Goal: Task Accomplishment & Management: Use online tool/utility

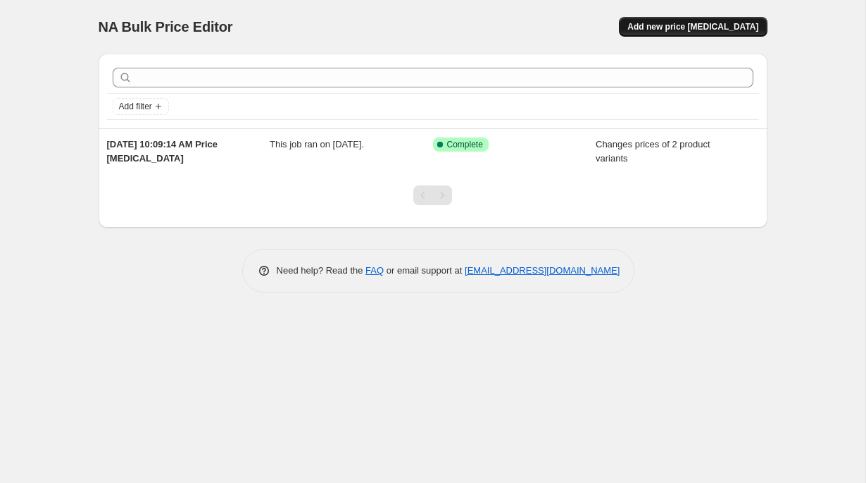
click at [710, 29] on span "Add new price [MEDICAL_DATA]" at bounding box center [693, 26] width 131 height 11
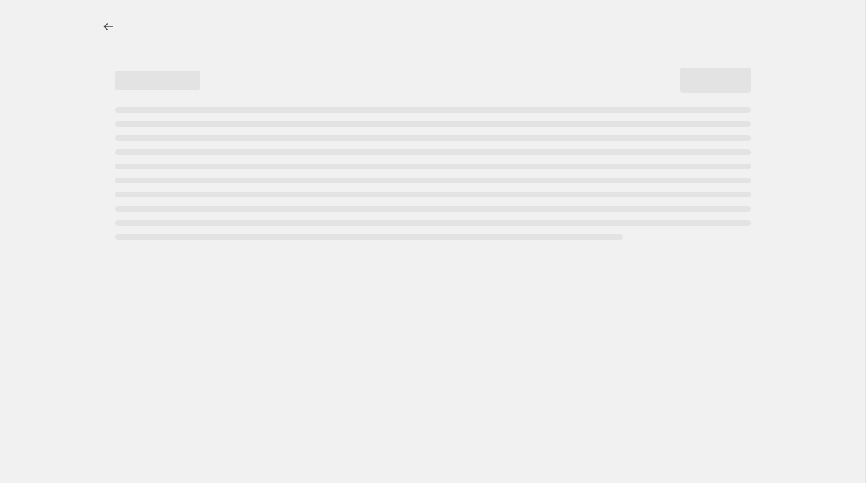
select select "percentage"
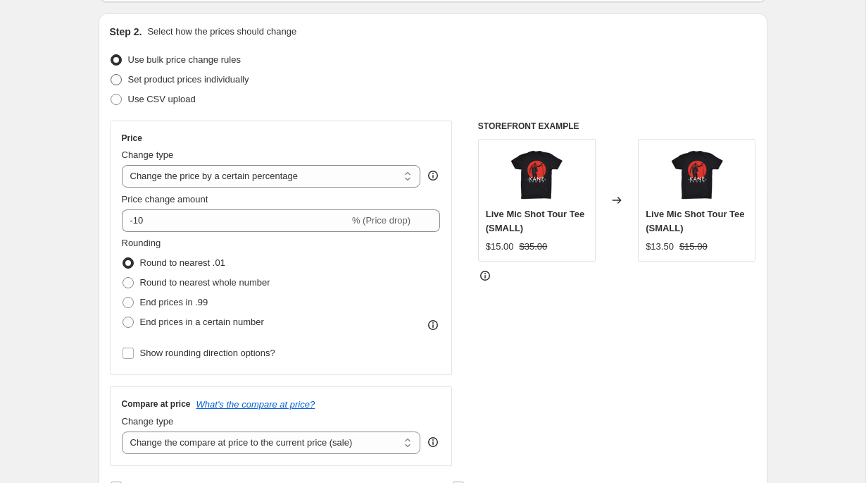
scroll to position [140, 0]
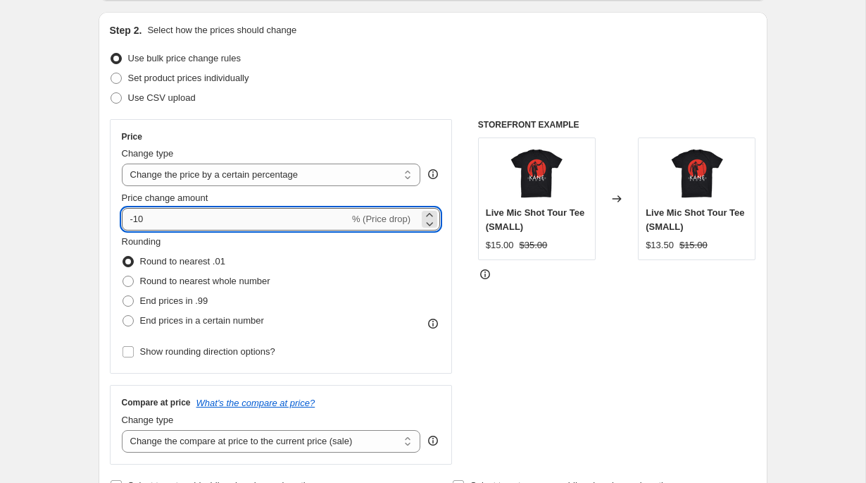
click at [204, 218] on input "-10" at bounding box center [236, 219] width 228 height 23
type input "-1"
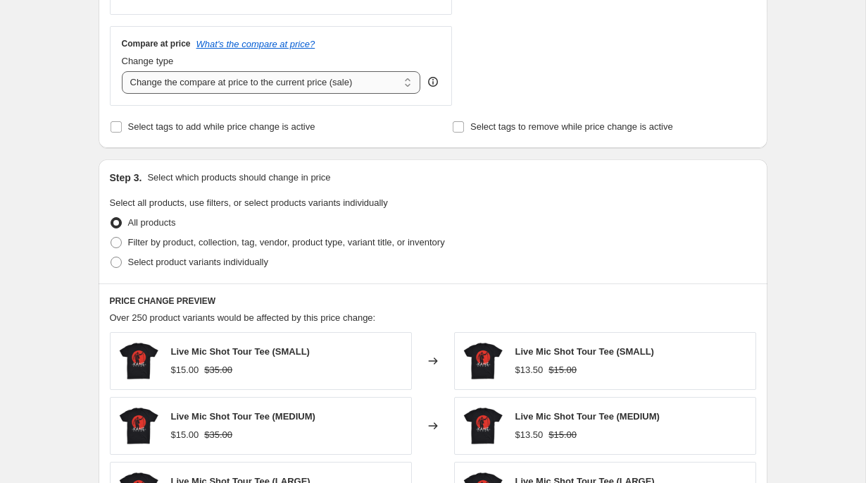
scroll to position [503, 0]
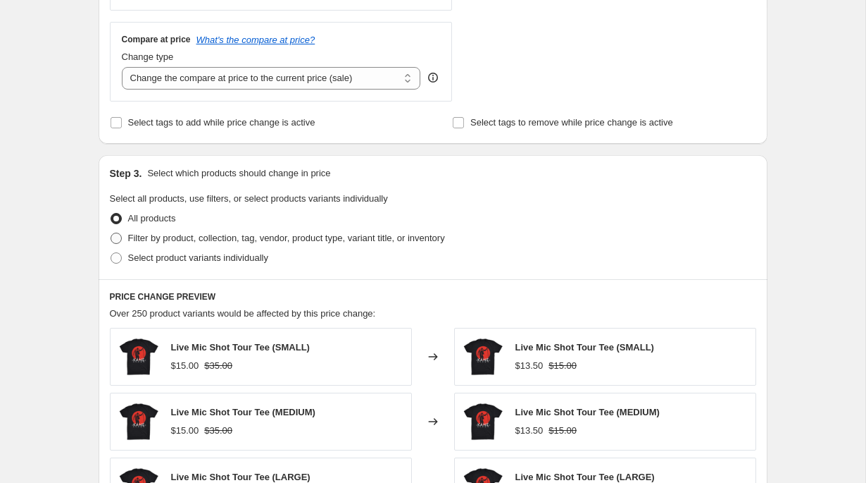
type input "-20"
click at [166, 238] on span "Filter by product, collection, tag, vendor, product type, variant title, or inv…" at bounding box center [286, 237] width 317 height 11
click at [111, 233] on input "Filter by product, collection, tag, vendor, product type, variant title, or inv…" at bounding box center [111, 232] width 1 height 1
radio input "true"
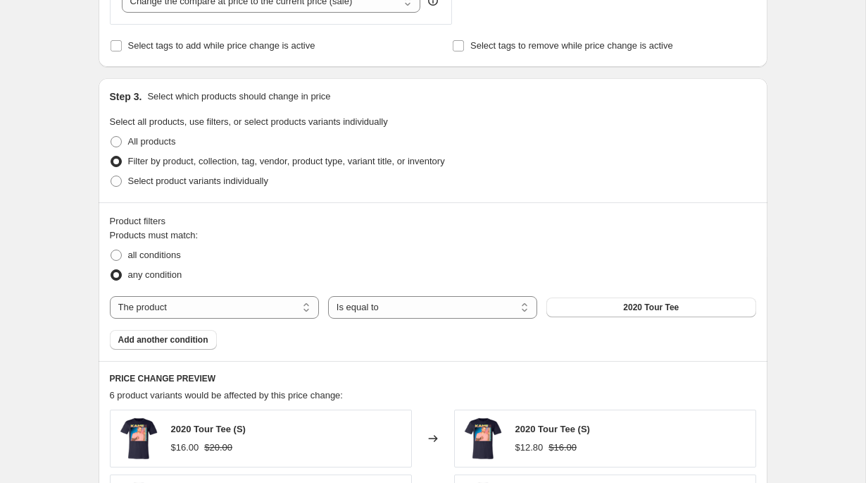
scroll to position [627, 0]
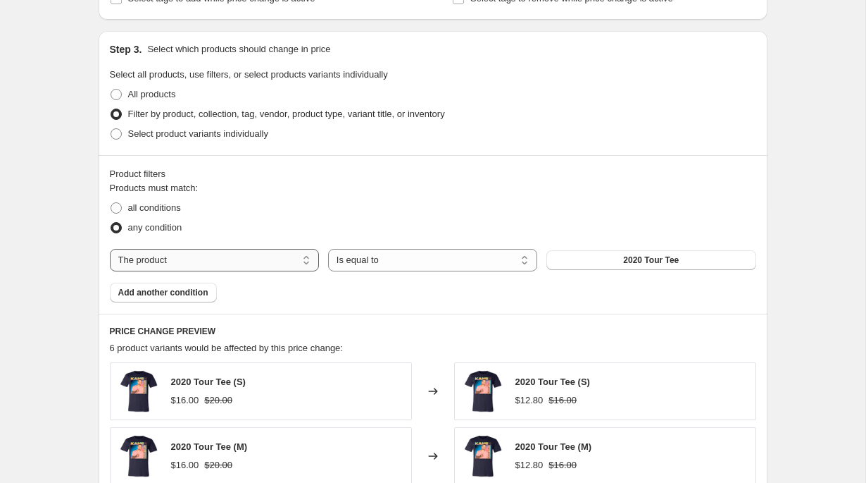
click at [221, 257] on select "The product The product's collection The product's tag The product's vendor The…" at bounding box center [214, 260] width 209 height 23
select select "product_type"
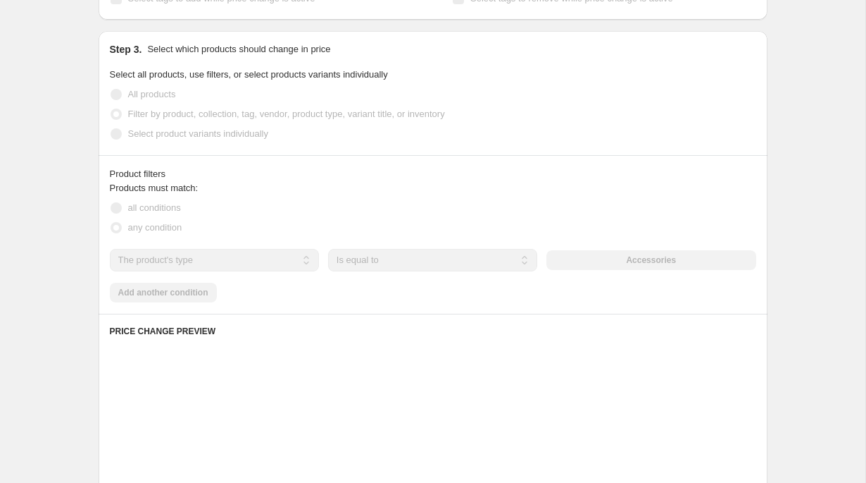
click at [736, 161] on div "Product filters Products must match: all conditions any condition The product T…" at bounding box center [433, 234] width 669 height 158
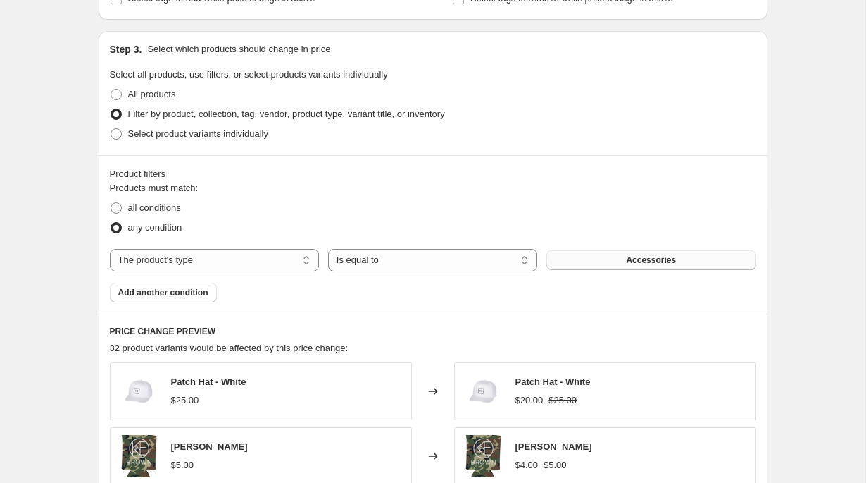
click at [664, 254] on span "Accessories" at bounding box center [651, 259] width 50 height 11
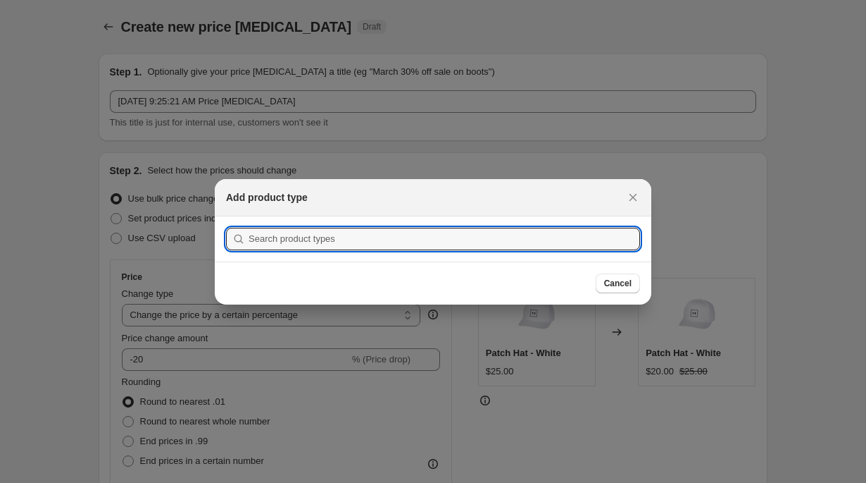
scroll to position [0, 0]
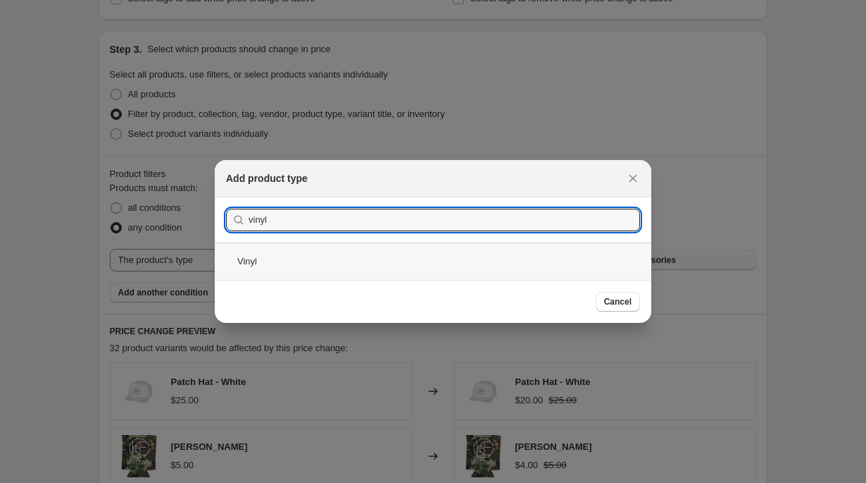
type input "vinyl"
click at [373, 261] on div "Vinyl" at bounding box center [433, 260] width 437 height 37
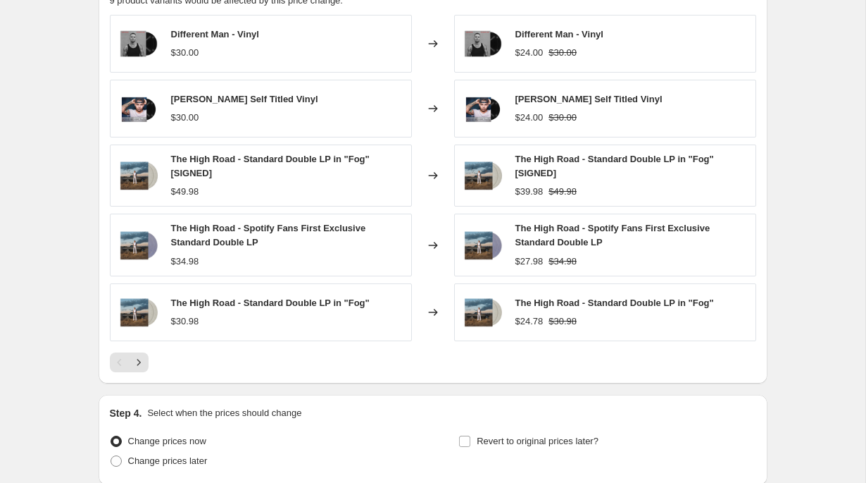
scroll to position [1004, 0]
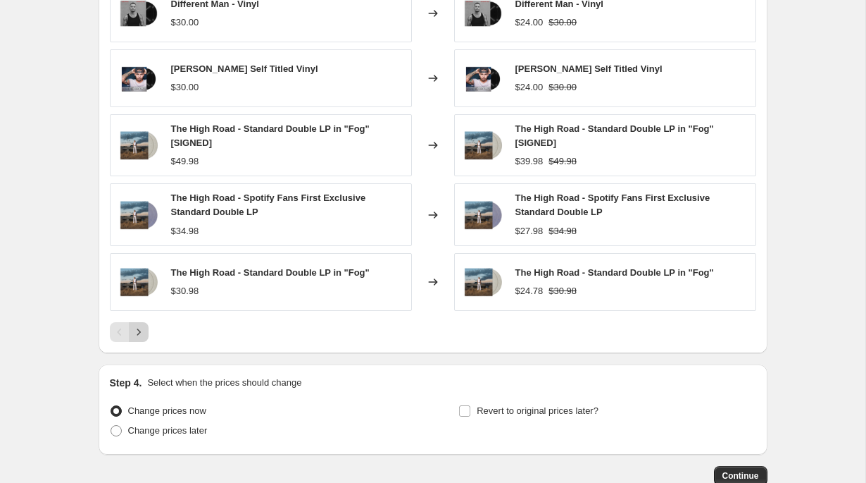
click at [130, 333] on button "Next" at bounding box center [139, 332] width 20 height 20
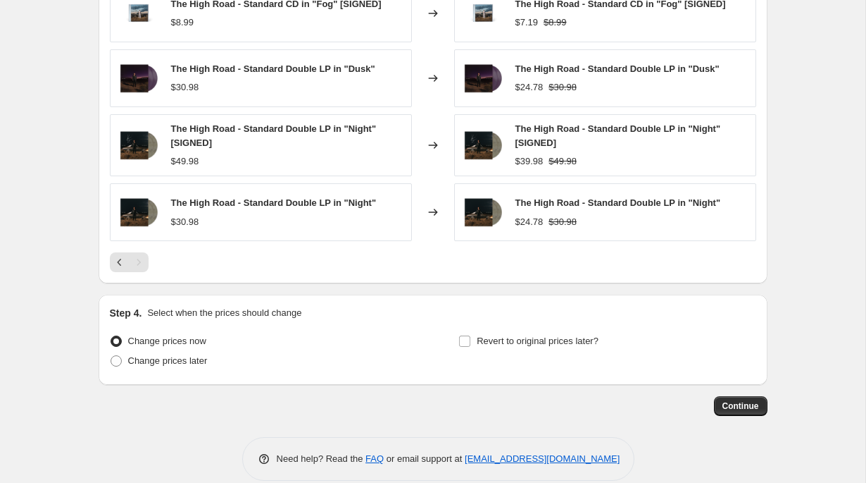
scroll to position [829, 0]
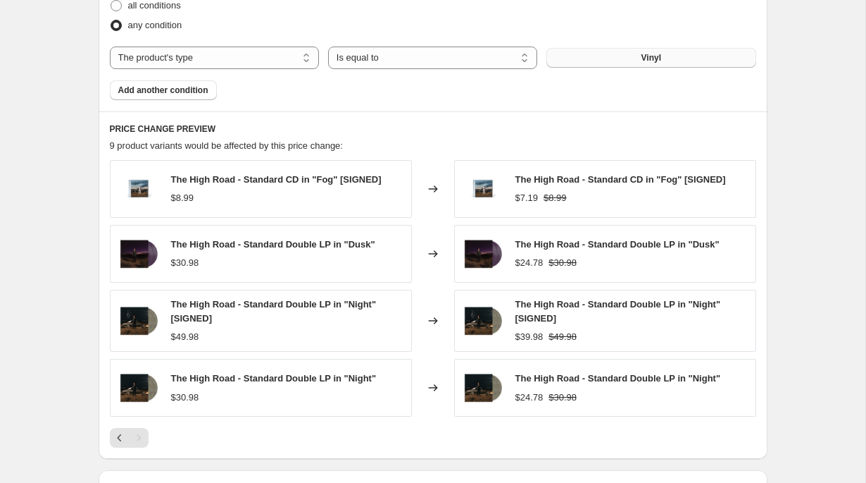
click at [142, 434] on div "Pagination" at bounding box center [139, 438] width 20 height 20
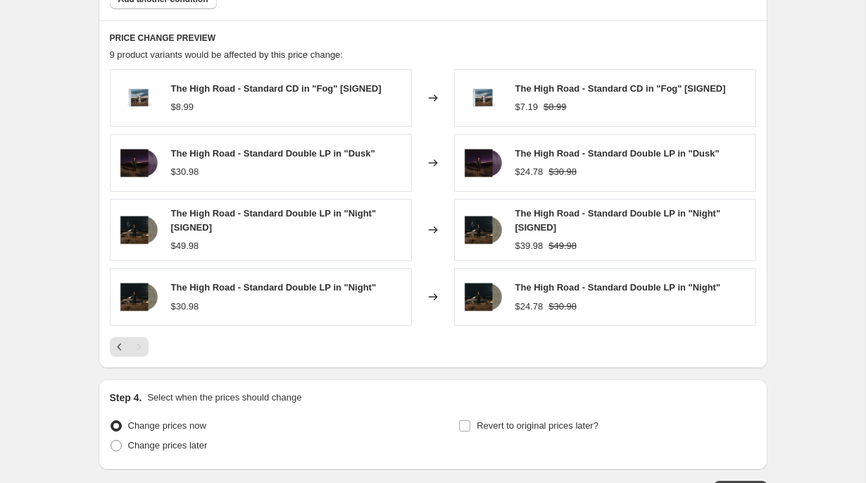
scroll to position [1023, 0]
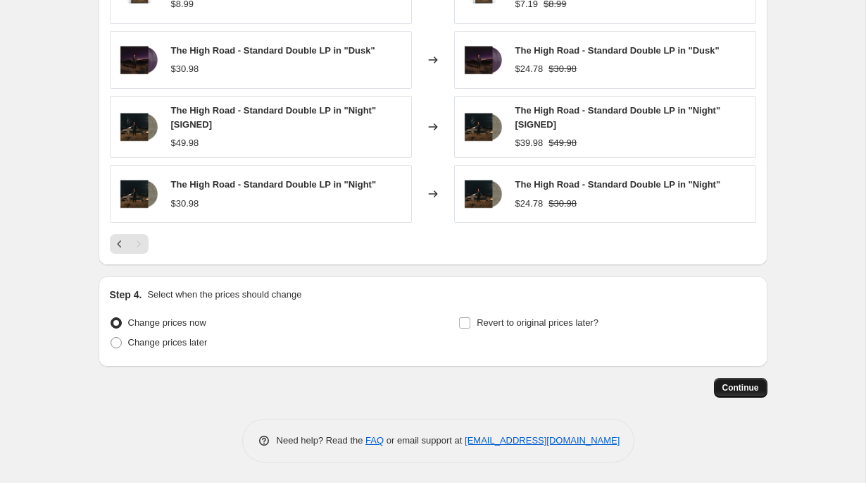
click at [732, 390] on span "Continue" at bounding box center [741, 387] width 37 height 11
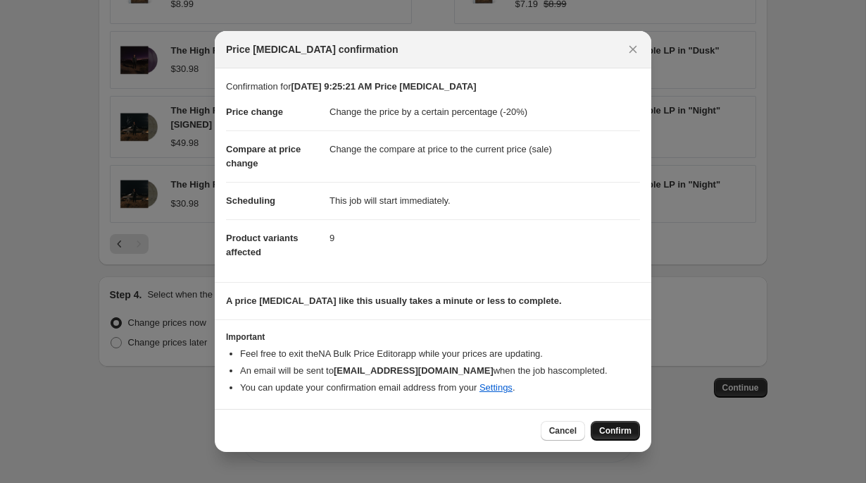
click at [621, 435] on span "Confirm" at bounding box center [615, 430] width 32 height 11
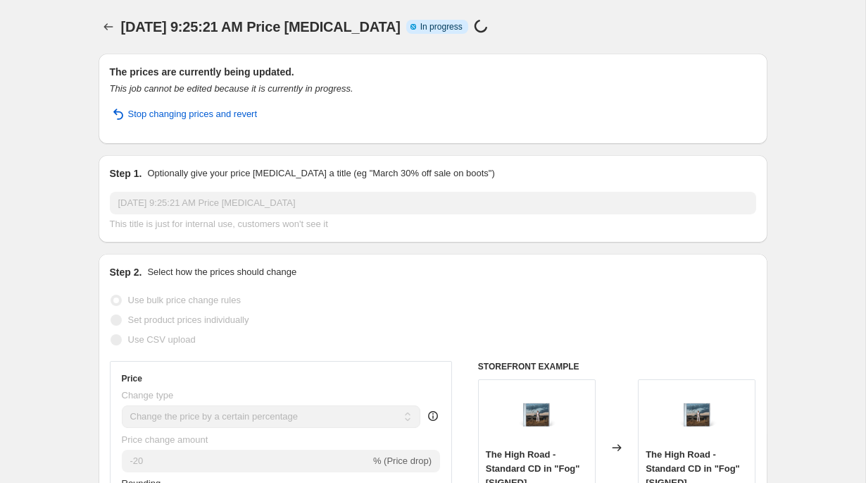
select select "percentage"
select select "product_type"
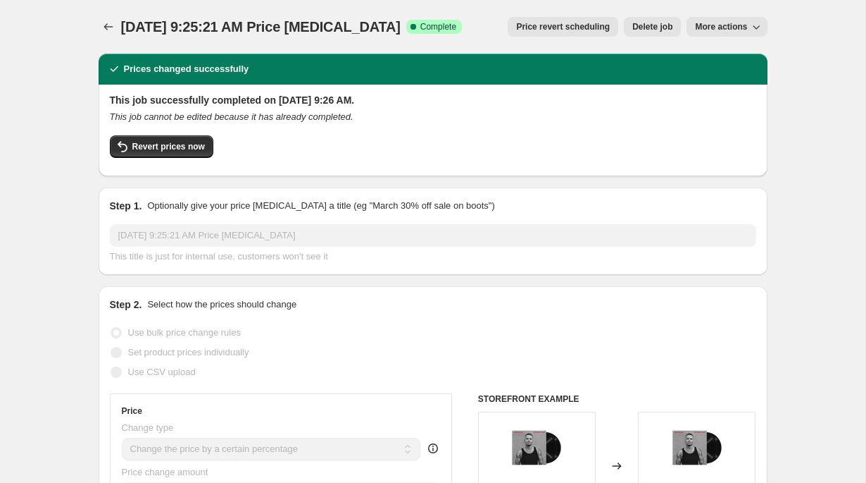
click at [542, 24] on span "Price revert scheduling" at bounding box center [563, 26] width 94 height 11
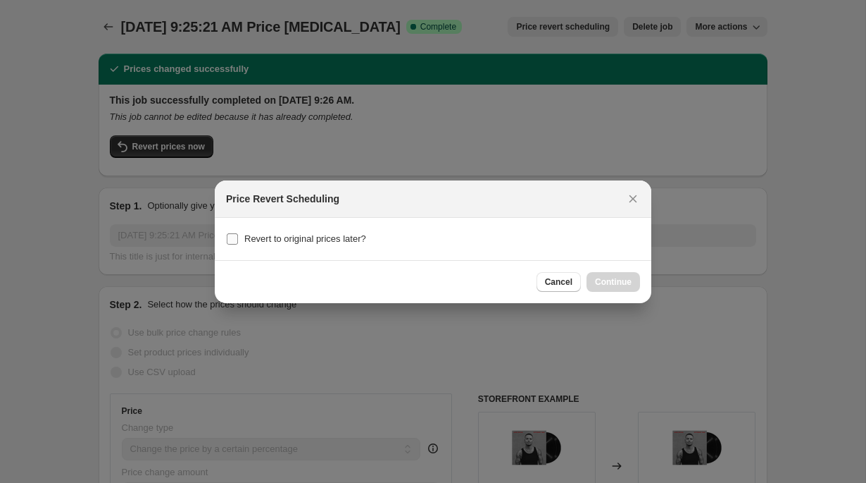
click at [330, 241] on span "Revert to original prices later?" at bounding box center [305, 238] width 122 height 11
click at [238, 241] on input "Revert to original prices later?" at bounding box center [232, 238] width 11 height 11
checkbox input "true"
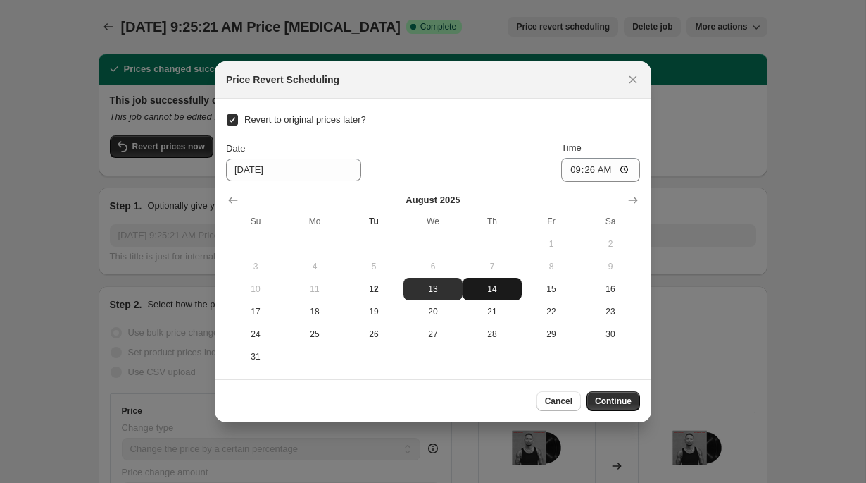
click at [488, 288] on span "14" at bounding box center [492, 288] width 48 height 11
type input "8/14/2025"
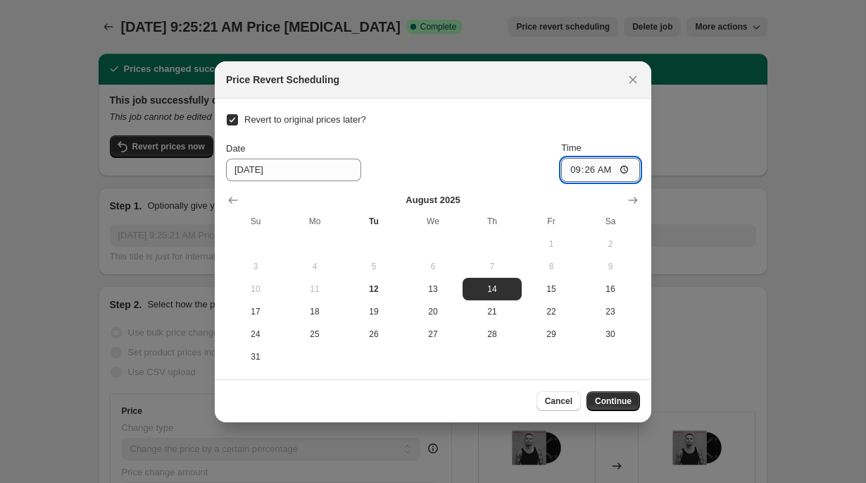
click at [570, 170] on input "09:26" at bounding box center [600, 170] width 79 height 24
type input "08:26"
click at [614, 170] on input "08:26" at bounding box center [600, 170] width 79 height 24
click at [615, 404] on span "Continue" at bounding box center [613, 400] width 37 height 11
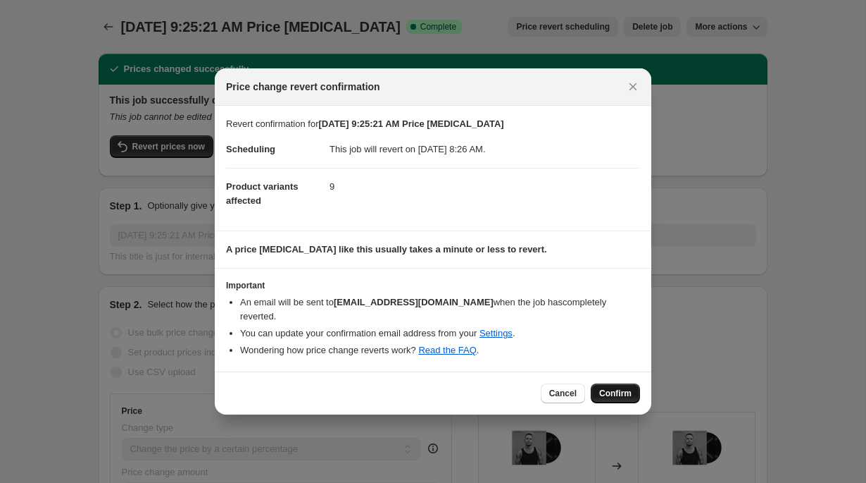
click at [612, 399] on button "Confirm" at bounding box center [615, 393] width 49 height 20
